Goal: Find specific page/section: Find specific page/section

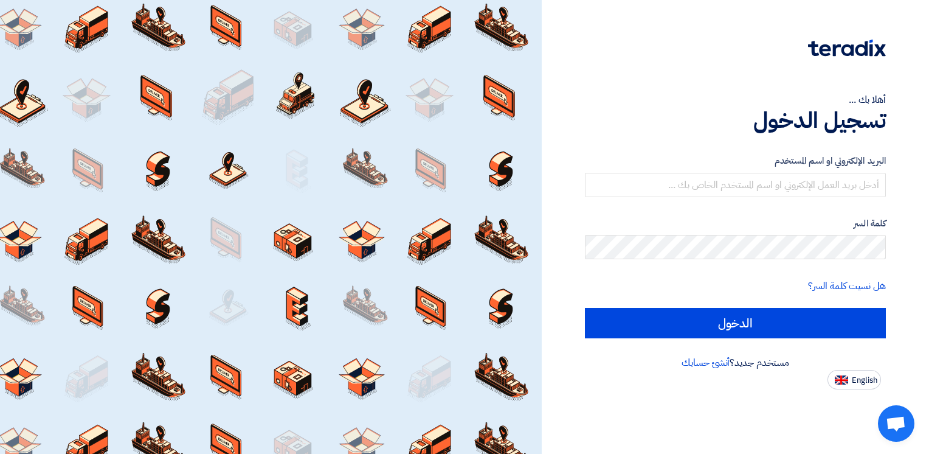
click at [866, 378] on span "English" at bounding box center [865, 380] width 26 height 9
type input "Sign in"
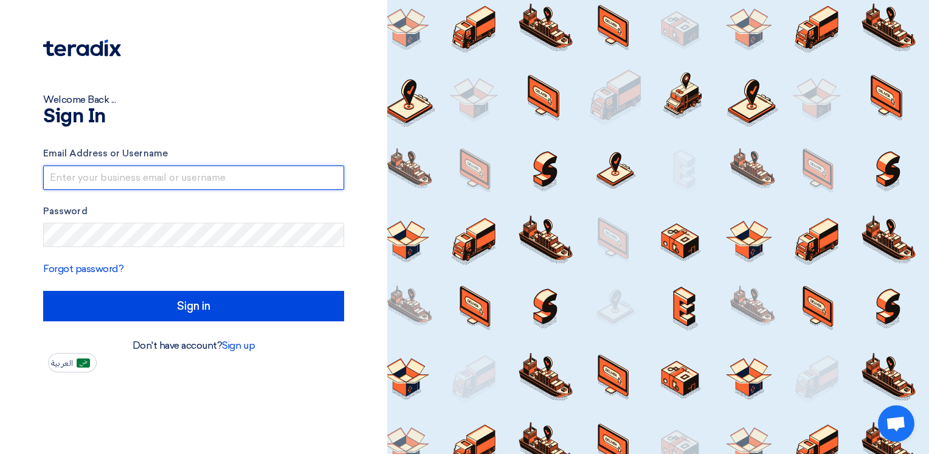
click at [149, 178] on input "text" at bounding box center [193, 177] width 301 height 24
type input "[PERSON_NAME][EMAIL_ADDRESS][DOMAIN_NAME]"
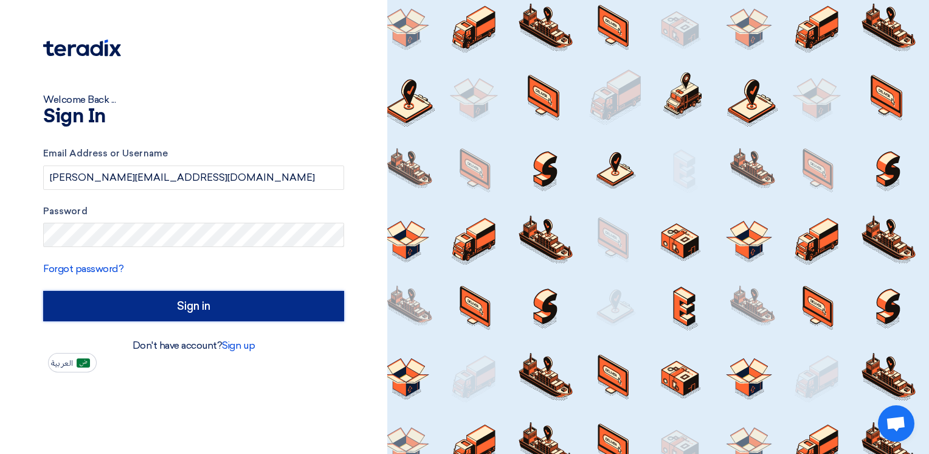
click at [216, 303] on input "Sign in" at bounding box center [193, 306] width 301 height 30
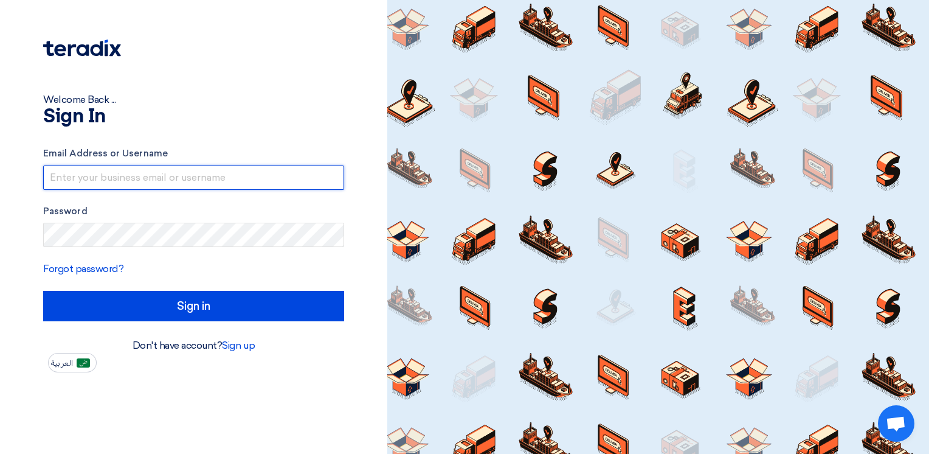
click at [97, 176] on input "text" at bounding box center [193, 177] width 301 height 24
type input "[PERSON_NAME][EMAIL_ADDRESS][DOMAIN_NAME]"
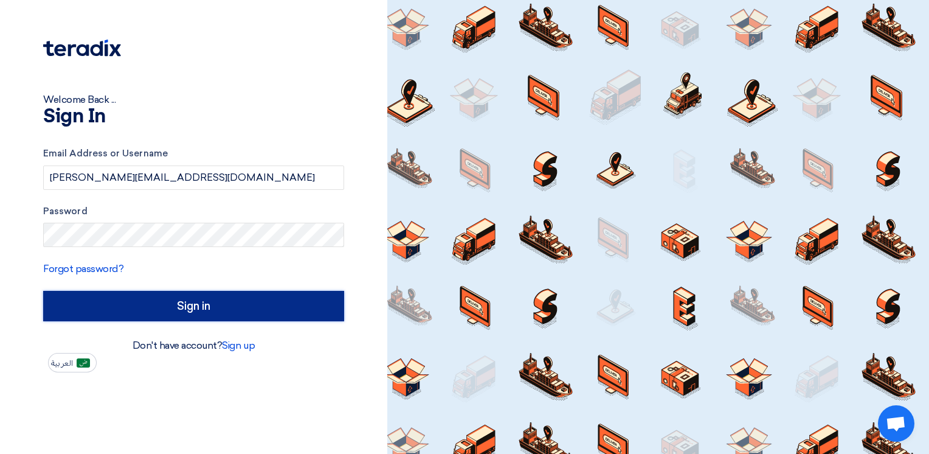
click at [201, 300] on input "Sign in" at bounding box center [193, 306] width 301 height 30
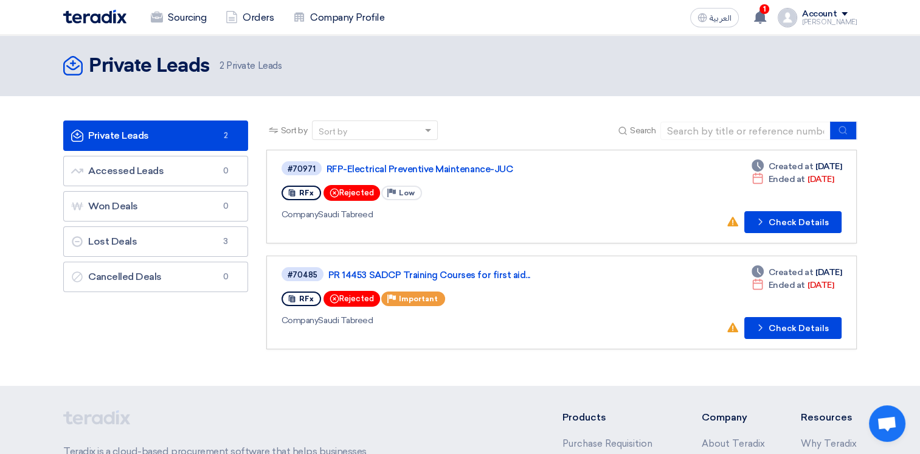
click at [187, 136] on link "Private Leads Private Leads 2" at bounding box center [155, 135] width 185 height 30
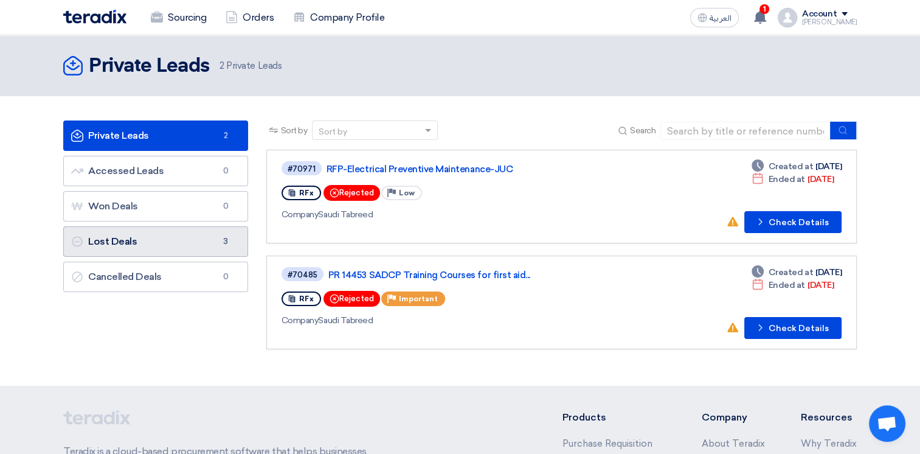
click at [163, 247] on link "Lost Deals Lost Deals 3" at bounding box center [155, 241] width 185 height 30
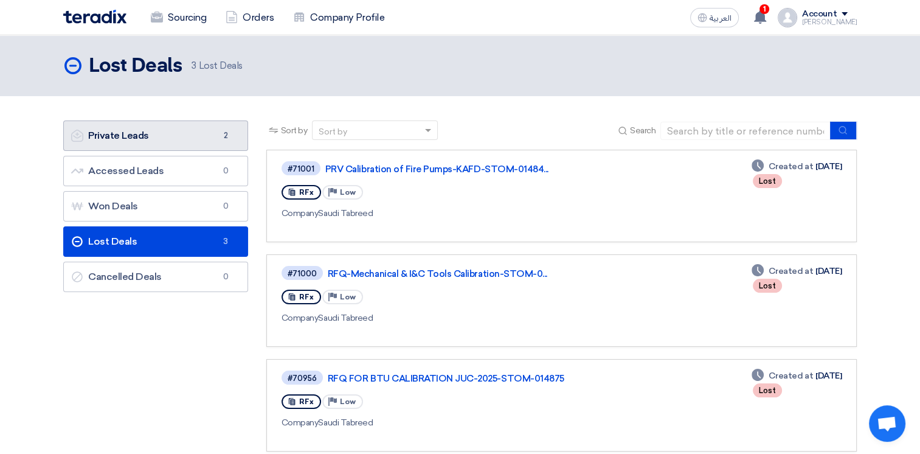
click at [131, 141] on link "Private Leads Private Leads 2" at bounding box center [155, 135] width 185 height 30
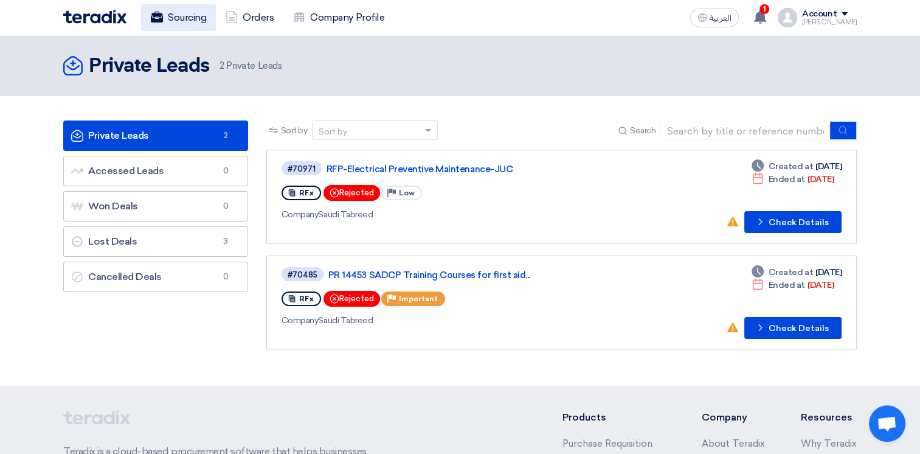
click at [173, 17] on link "Sourcing" at bounding box center [178, 17] width 75 height 27
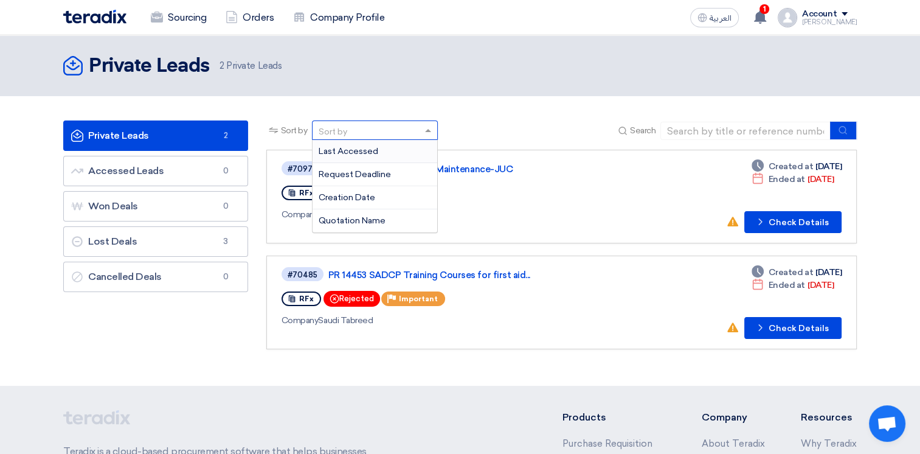
click at [425, 129] on span at bounding box center [429, 130] width 15 height 13
click at [379, 179] on div "Request Deadline" at bounding box center [375, 174] width 125 height 23
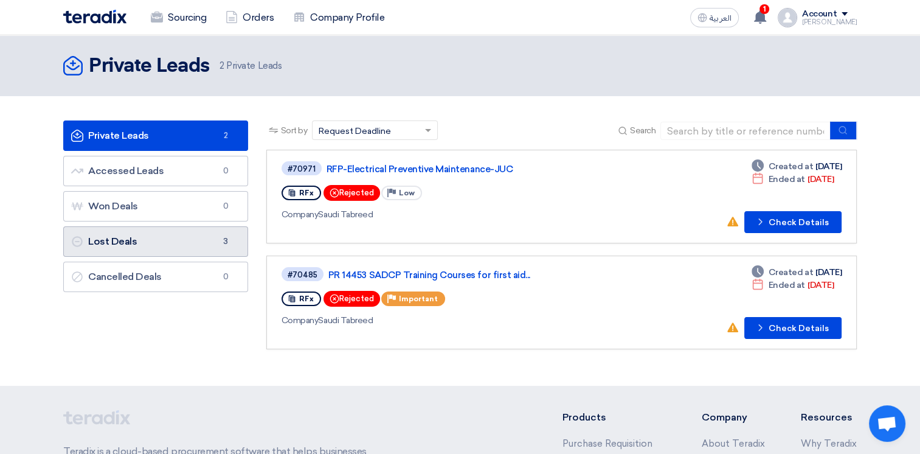
click at [161, 248] on link "Lost Deals Lost Deals 3" at bounding box center [155, 241] width 185 height 30
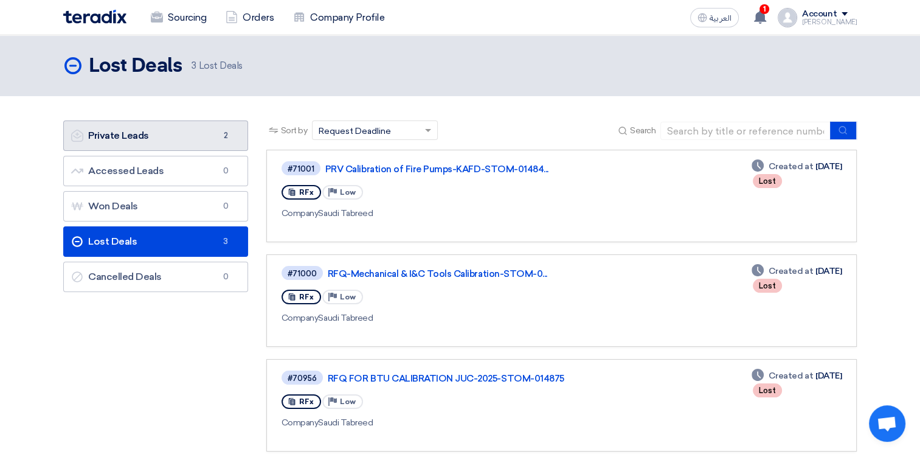
click at [167, 146] on link "Private Leads Private Leads 2" at bounding box center [155, 135] width 185 height 30
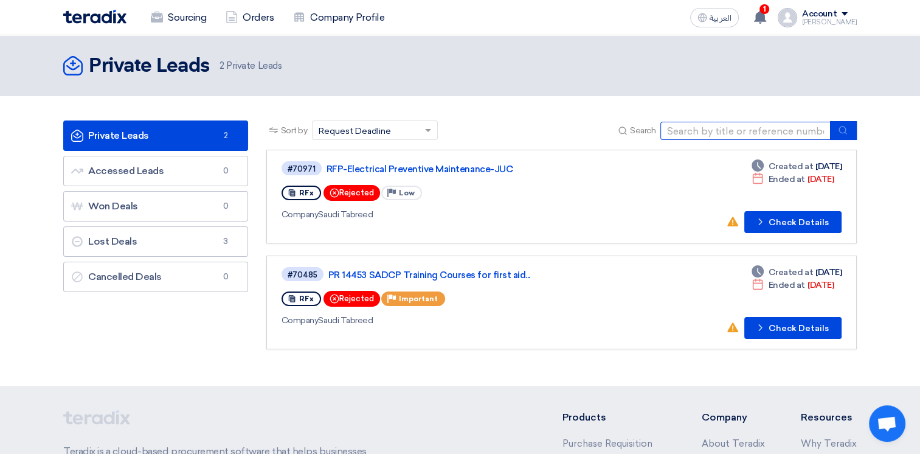
click at [679, 129] on input at bounding box center [745, 131] width 170 height 18
paste input "015052"
type input "015052"
click at [845, 132] on icon "submit" at bounding box center [843, 130] width 10 height 10
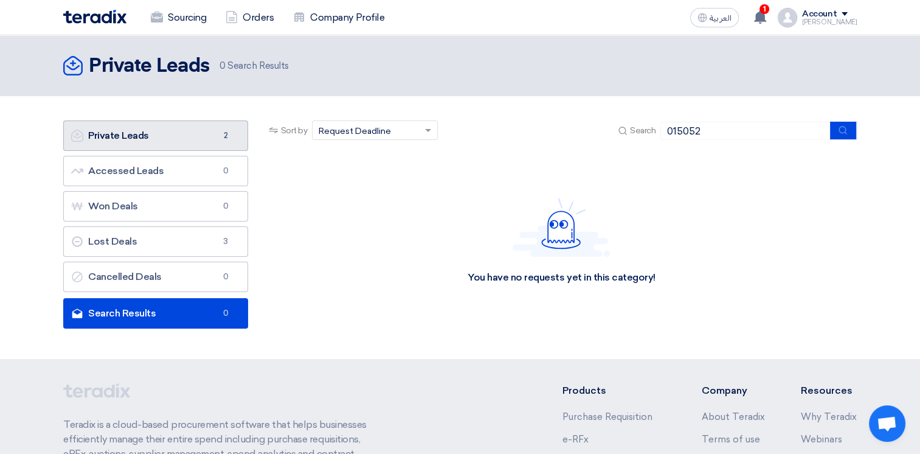
click at [117, 142] on link "Private Leads Private Leads 2" at bounding box center [155, 135] width 185 height 30
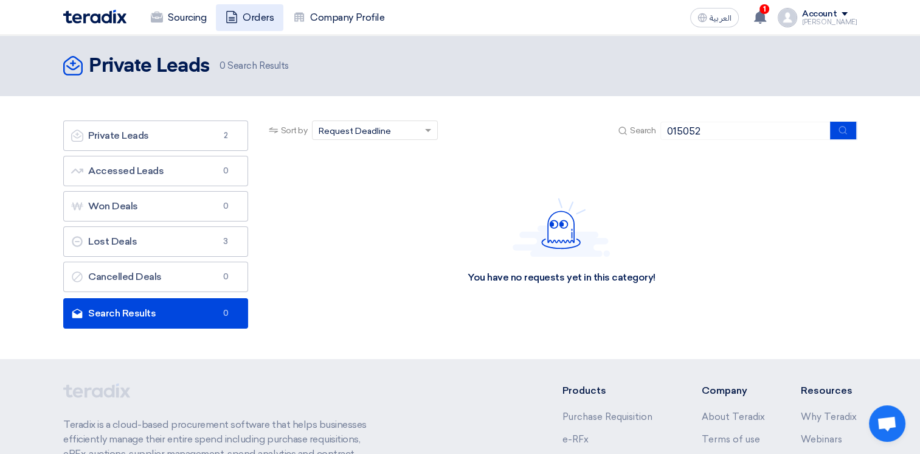
click at [258, 18] on link "Orders" at bounding box center [249, 17] width 67 height 27
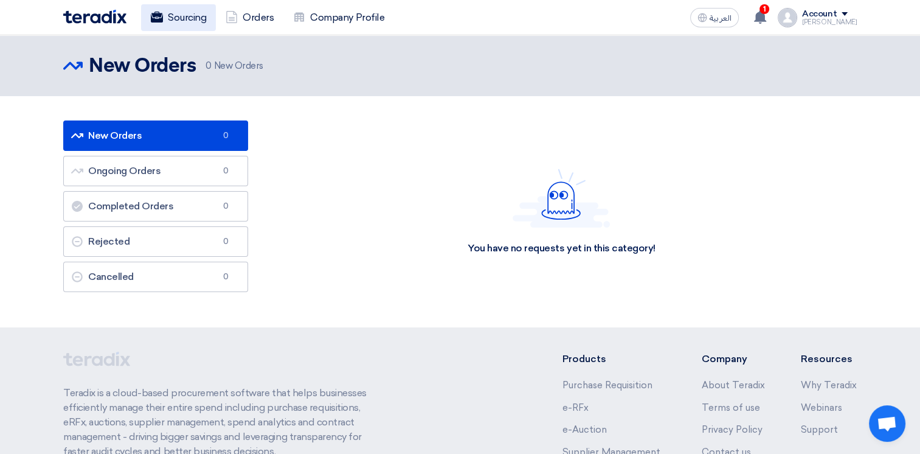
click at [182, 18] on link "Sourcing" at bounding box center [178, 17] width 75 height 27
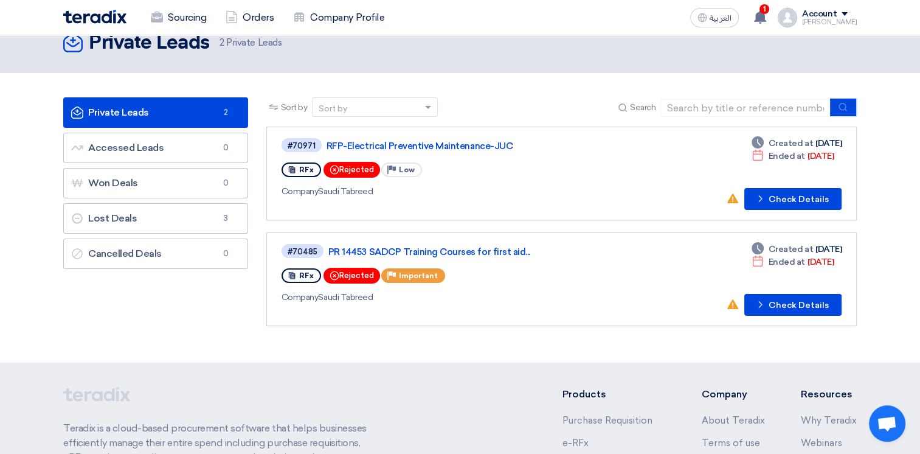
scroll to position [18, 0]
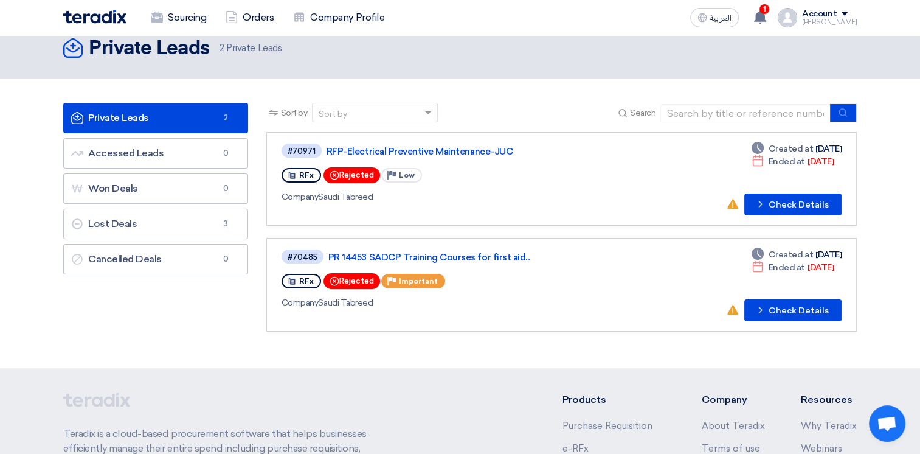
click at [550, 140] on link "#70971 RFP-Electrical Preventive Maintenance-JUC RFx Rejected Priority Low Comp…" at bounding box center [561, 179] width 590 height 94
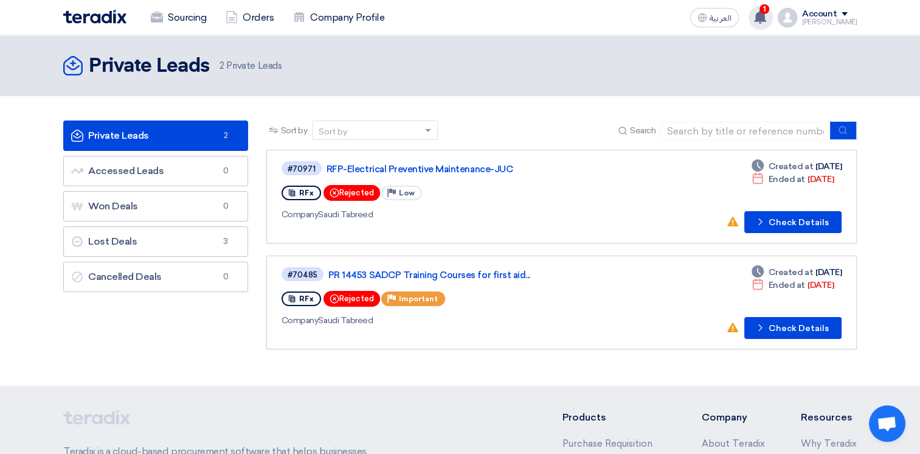
click at [769, 13] on span "1" at bounding box center [764, 9] width 10 height 10
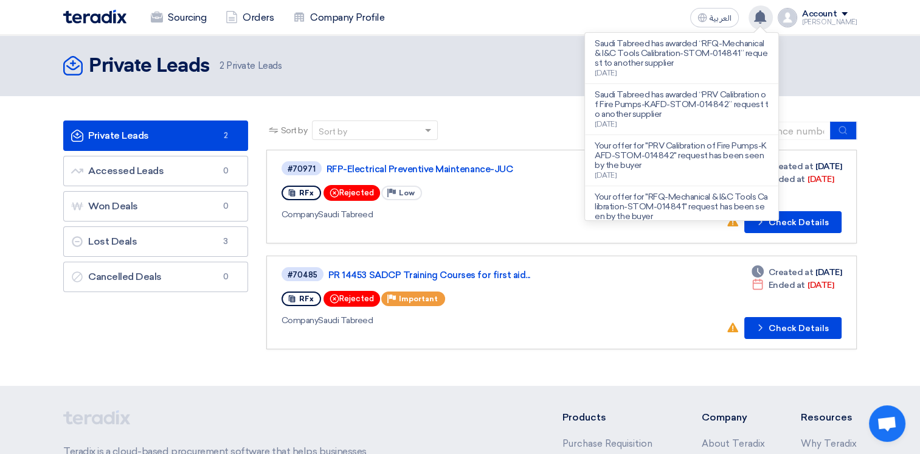
drag, startPoint x: 487, startPoint y: 77, endPoint x: 489, endPoint y: 69, distance: 8.1
click at [487, 77] on div "Private Leads Private Leads 2 Private Leads" at bounding box center [459, 66] width 793 height 24
